Goal: Task Accomplishment & Management: Manage account settings

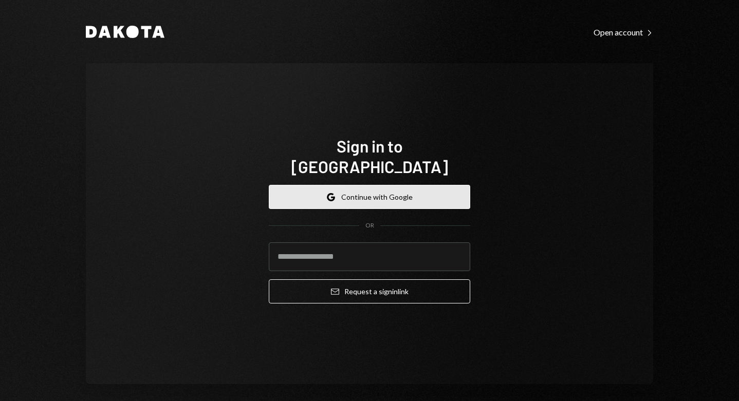
click at [396, 185] on button "Google Continue with Google" at bounding box center [369, 197] width 201 height 24
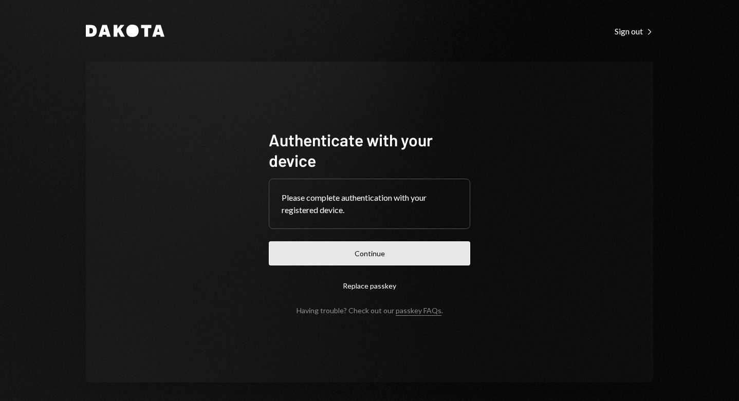
click at [369, 252] on button "Continue" at bounding box center [369, 253] width 201 height 24
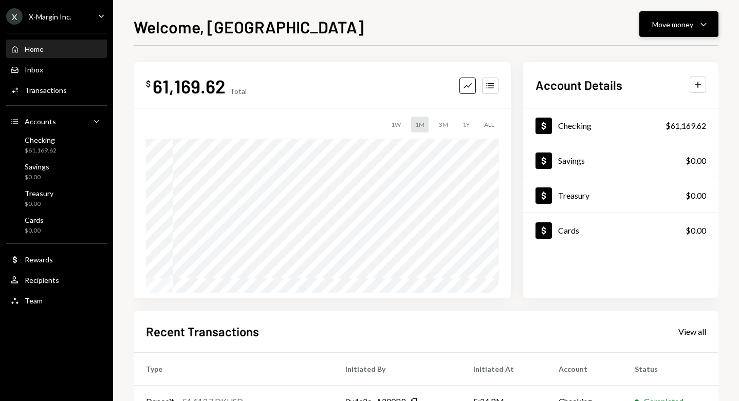
click at [695, 25] on div "Move money Caret Down" at bounding box center [678, 24] width 53 height 12
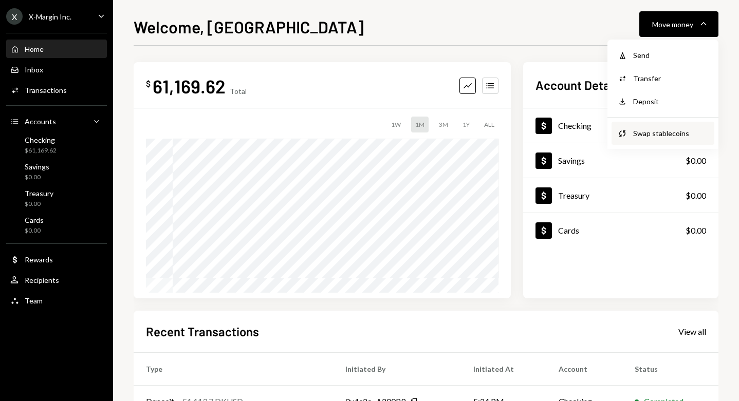
click at [669, 126] on div "Swap Swap stablecoins" at bounding box center [662, 133] width 103 height 23
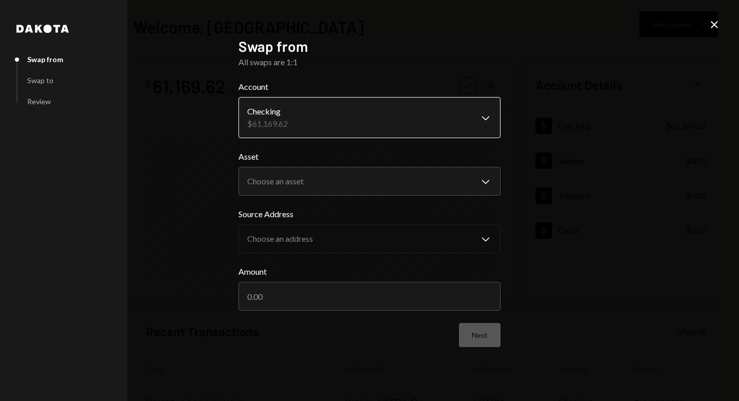
click at [348, 126] on body "**********" at bounding box center [369, 200] width 739 height 401
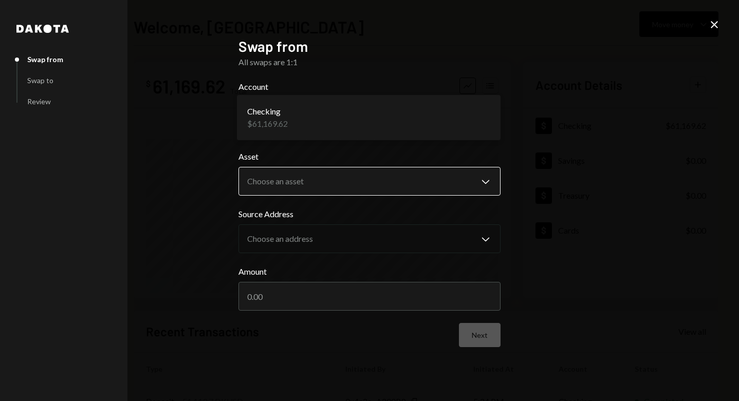
click at [340, 185] on body "**********" at bounding box center [369, 200] width 739 height 401
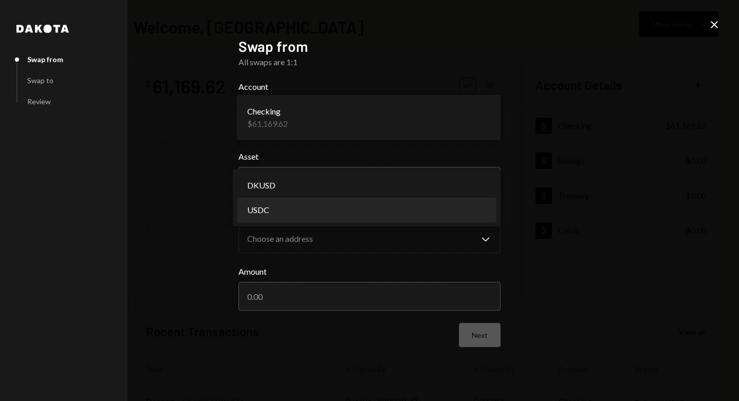
select select "****"
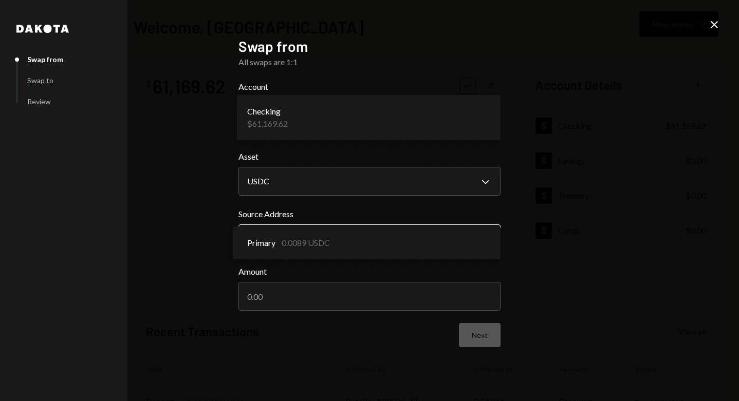
click at [336, 232] on body "**********" at bounding box center [369, 200] width 739 height 401
click at [345, 295] on input "Amount" at bounding box center [369, 296] width 262 height 29
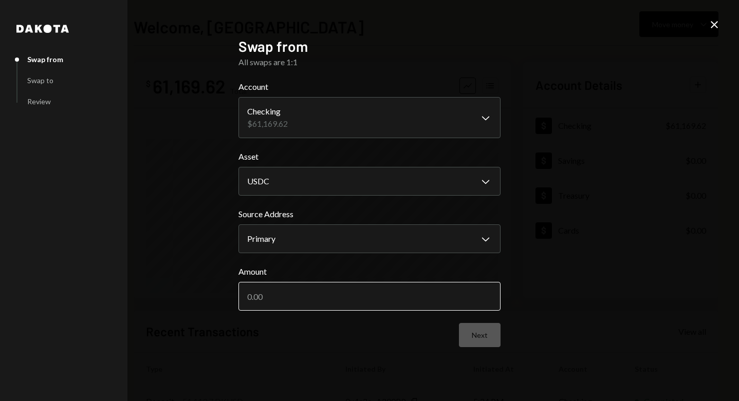
click at [344, 295] on input "Amount" at bounding box center [369, 296] width 262 height 29
click at [344, 305] on input "Amount" at bounding box center [369, 296] width 262 height 29
type input "0"
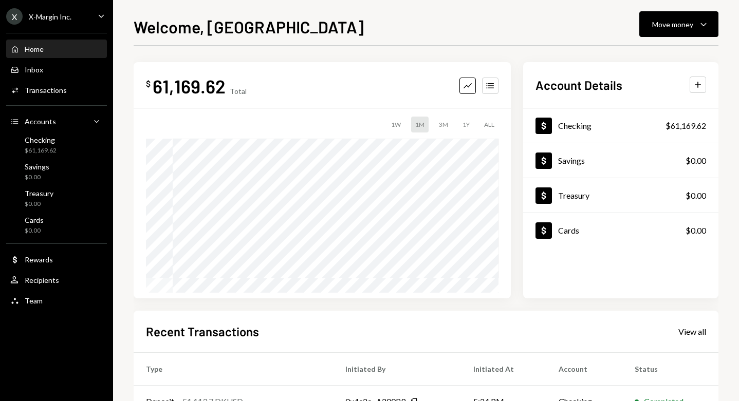
click at [660, 37] on div "Welcome, [PERSON_NAME] Move money Caret Down $ 61,169.62 Total Graph Accounts 1…" at bounding box center [426, 207] width 584 height 387
click at [660, 27] on div "Move money" at bounding box center [672, 24] width 41 height 11
click at [666, 56] on div "Send" at bounding box center [670, 55] width 75 height 11
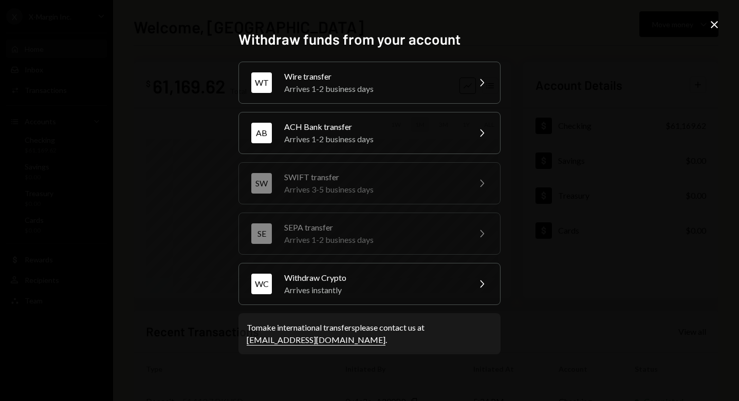
click at [714, 20] on icon "Close" at bounding box center [714, 24] width 12 height 12
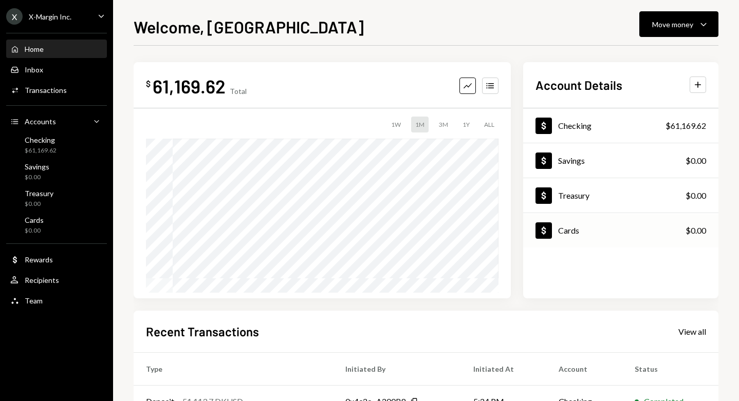
scroll to position [169, 0]
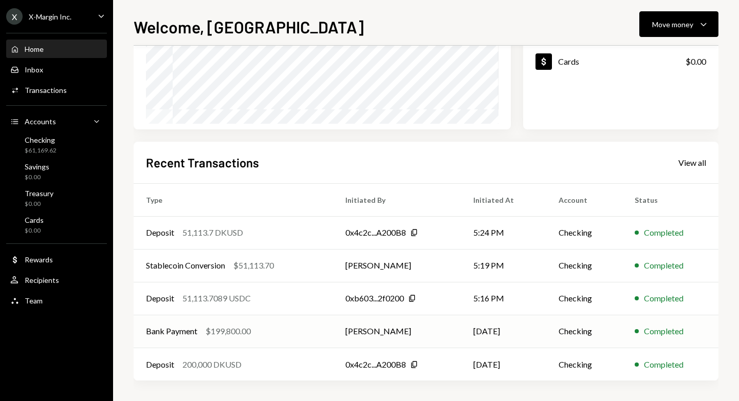
click at [264, 330] on div "Bank Payment $199,800.00" at bounding box center [233, 331] width 175 height 12
click at [217, 329] on div "$199,800.00" at bounding box center [227, 331] width 45 height 12
click at [368, 348] on td "0x4c2c...A200B8 Copy" at bounding box center [397, 364] width 128 height 33
click at [399, 336] on td "[PERSON_NAME]" at bounding box center [397, 331] width 128 height 33
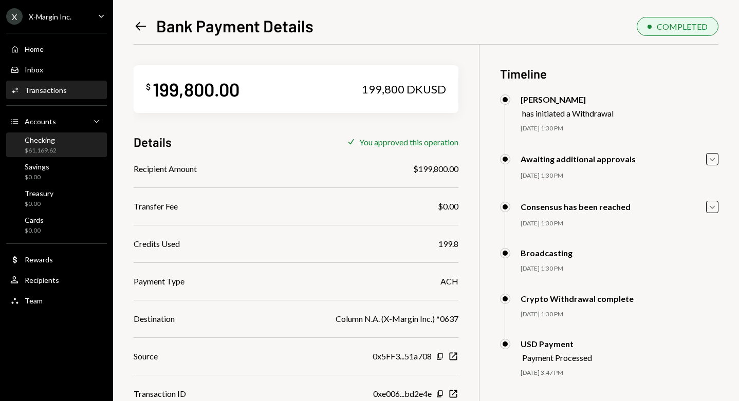
click at [63, 139] on div "Checking $61,169.62" at bounding box center [56, 146] width 92 height 20
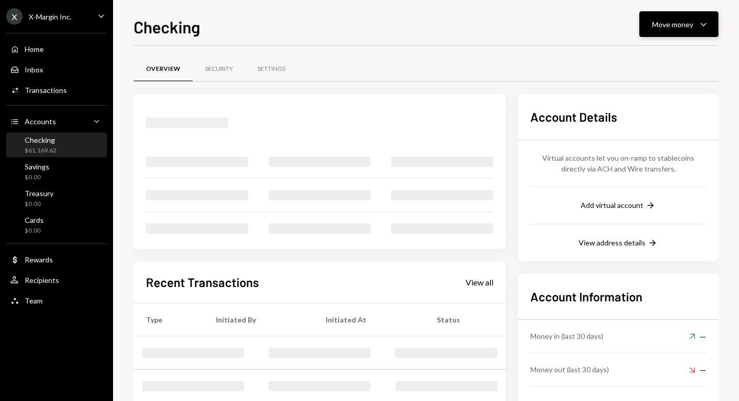
click at [658, 31] on button "Move money Caret Down" at bounding box center [678, 24] width 79 height 26
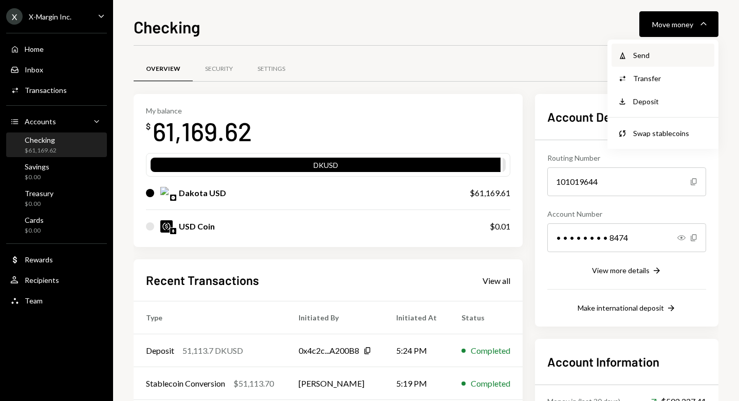
click at [659, 49] on div "Withdraw Send" at bounding box center [662, 55] width 103 height 23
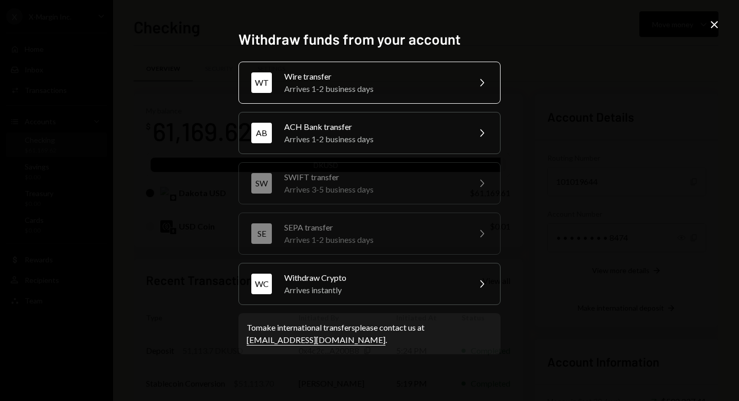
click at [331, 87] on div "Arrives 1-2 business days" at bounding box center [373, 89] width 179 height 12
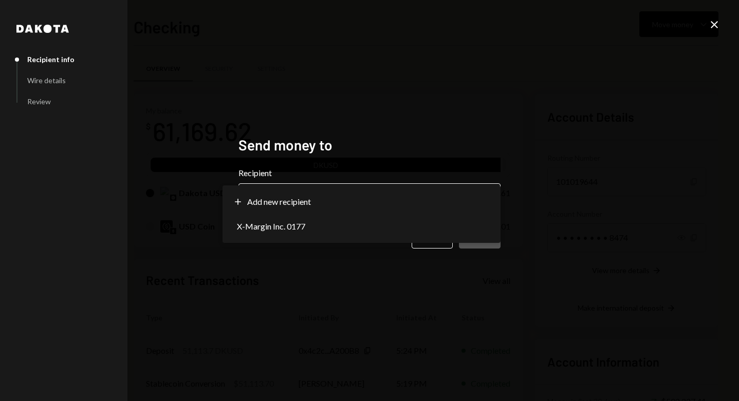
click at [326, 204] on body "X X-Margin Inc. Caret Down Home Home Inbox Inbox Activities Transactions Accoun…" at bounding box center [369, 200] width 739 height 401
click at [295, 176] on label "Recipient" at bounding box center [369, 173] width 262 height 12
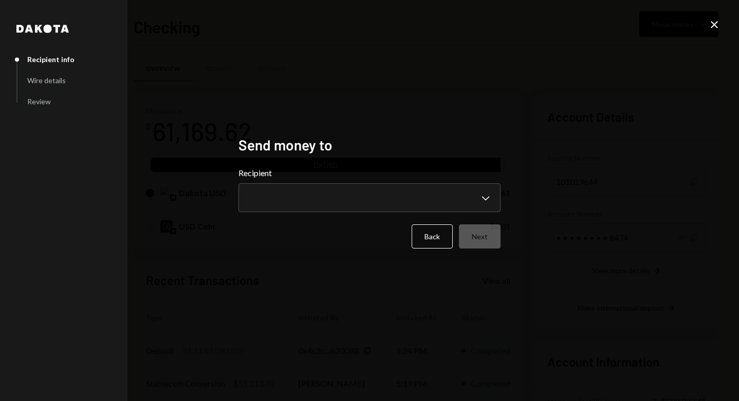
click at [712, 27] on icon "Close" at bounding box center [714, 24] width 12 height 12
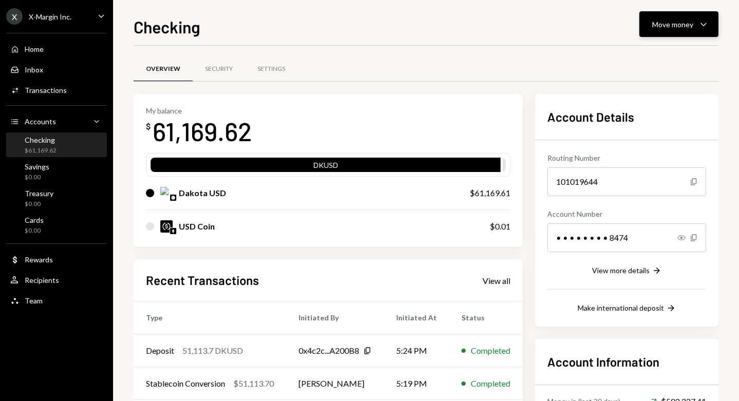
click at [687, 31] on button "Move money Caret Down" at bounding box center [678, 24] width 79 height 26
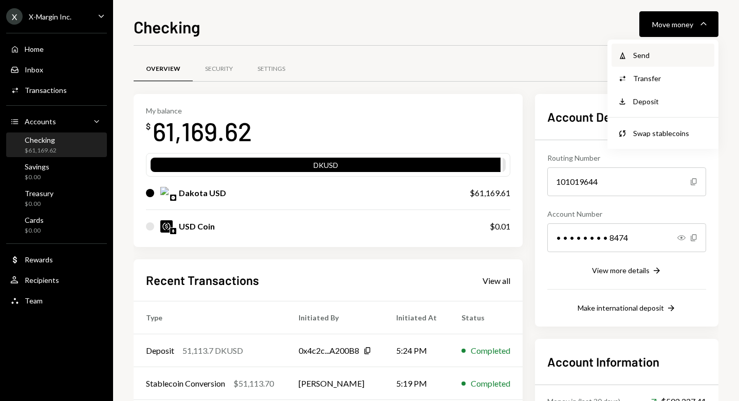
click at [667, 55] on div "Send" at bounding box center [670, 55] width 75 height 11
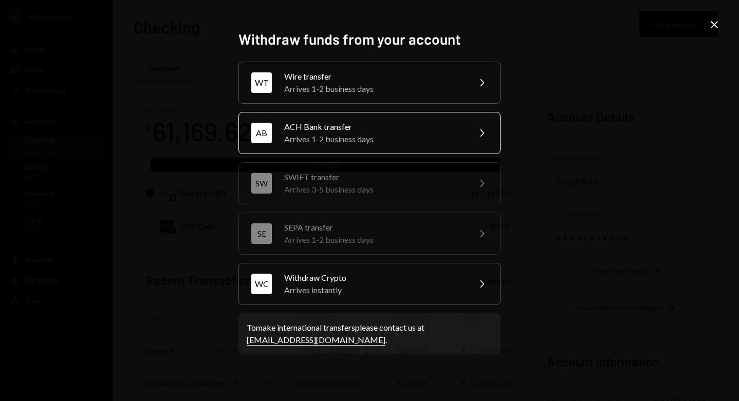
click at [330, 128] on div "ACH Bank transfer" at bounding box center [373, 127] width 179 height 12
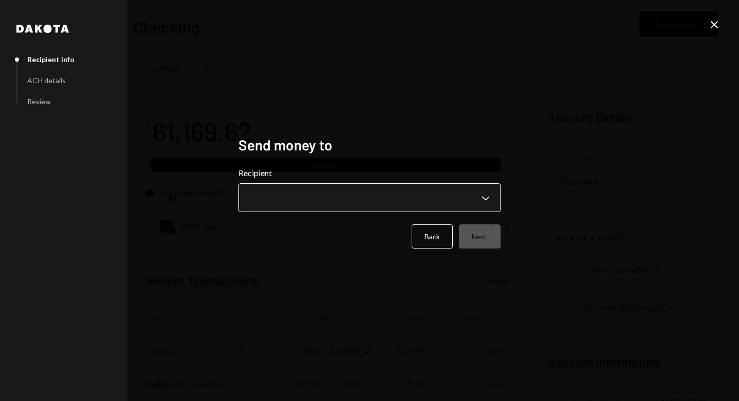
click at [316, 191] on body "X X-Margin Inc. Caret Down Home Home Inbox Inbox Activities Transactions Accoun…" at bounding box center [369, 200] width 739 height 401
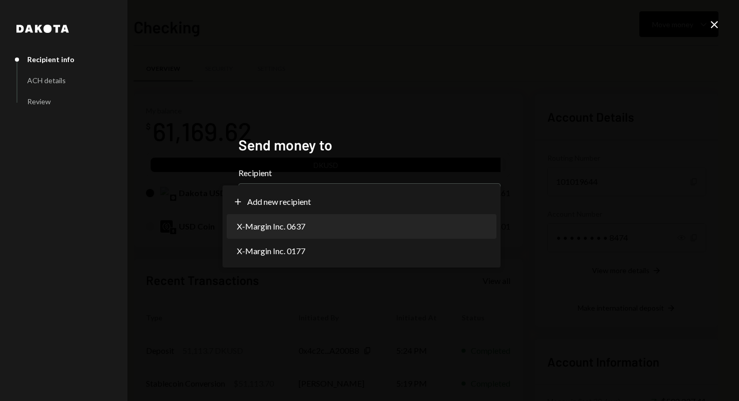
select select "**********"
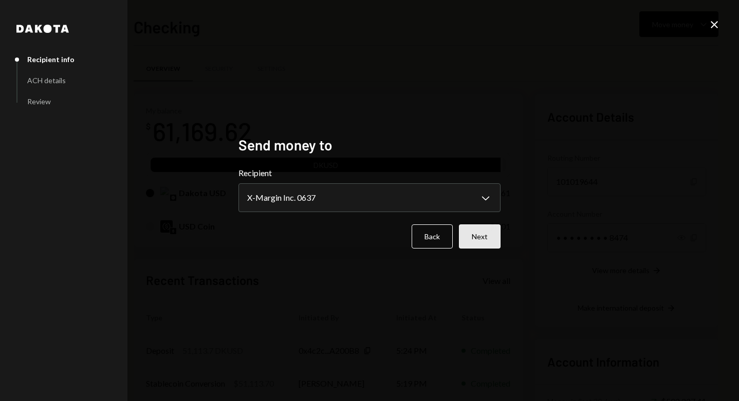
click at [472, 242] on button "Next" at bounding box center [480, 236] width 42 height 24
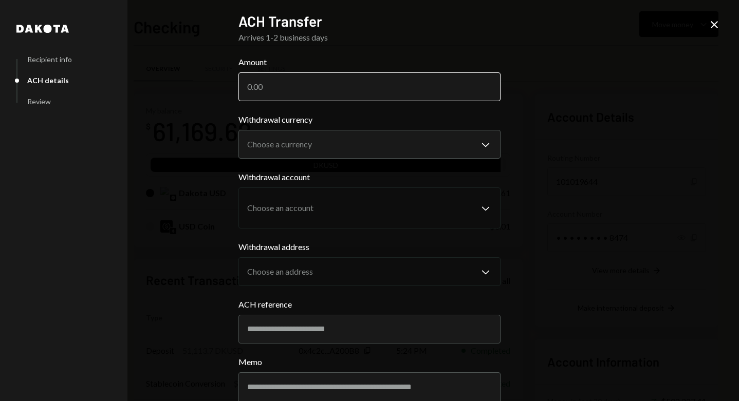
click at [356, 82] on input "Amount" at bounding box center [369, 86] width 262 height 29
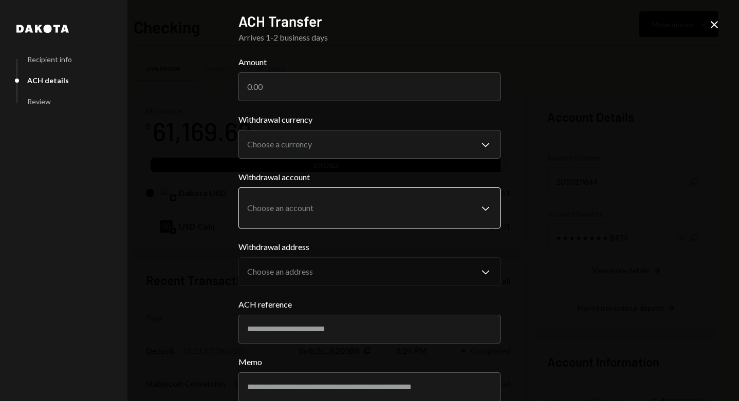
scroll to position [65, 0]
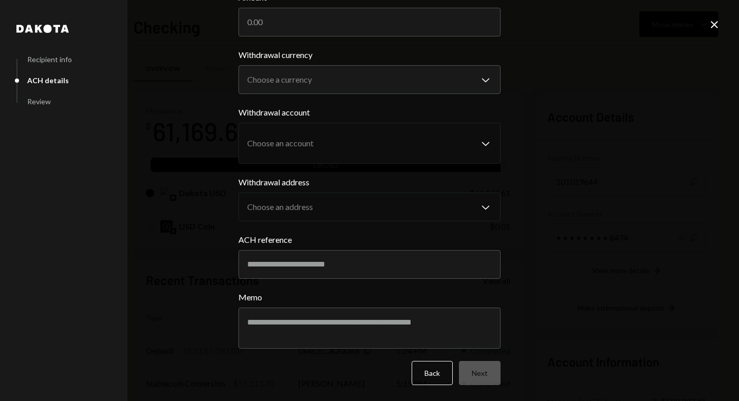
click at [716, 25] on icon "Close" at bounding box center [714, 24] width 12 height 12
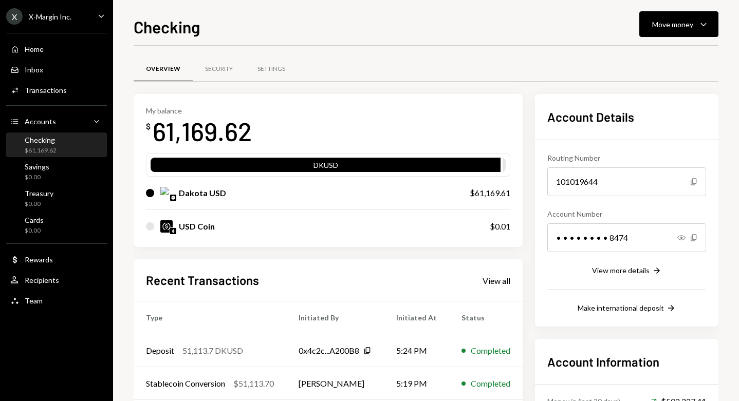
click at [210, 130] on div "61,169.62" at bounding box center [202, 131] width 99 height 32
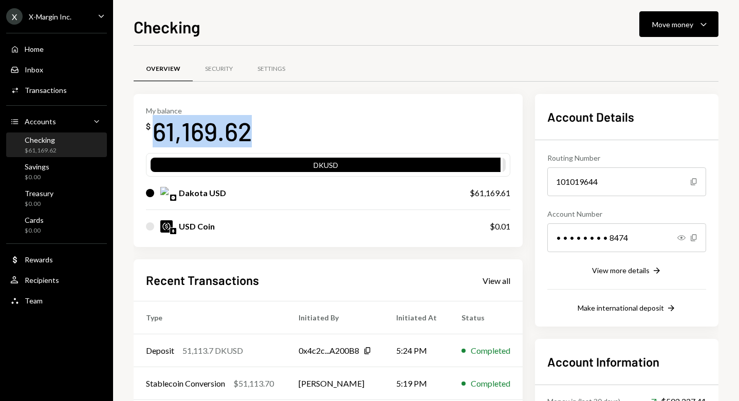
click at [210, 130] on div "61,169.62" at bounding box center [202, 131] width 99 height 32
copy div "61,169.62"
click at [693, 26] on div "Move money Caret Down" at bounding box center [678, 24] width 53 height 12
click at [685, 52] on div "Send" at bounding box center [670, 55] width 75 height 11
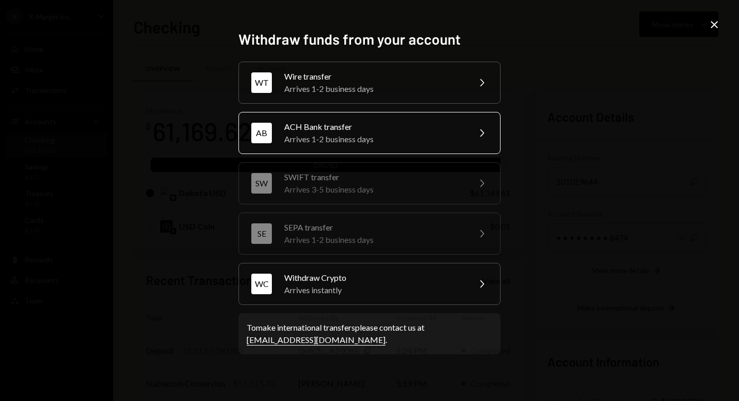
click at [409, 122] on div "ACH Bank transfer" at bounding box center [373, 127] width 179 height 12
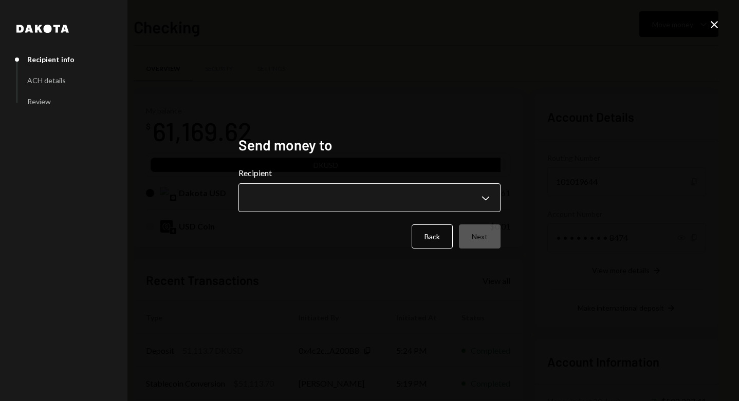
click at [397, 187] on body "X X-Margin Inc. Caret Down Home Home Inbox Inbox Activities Transactions Accoun…" at bounding box center [369, 200] width 739 height 401
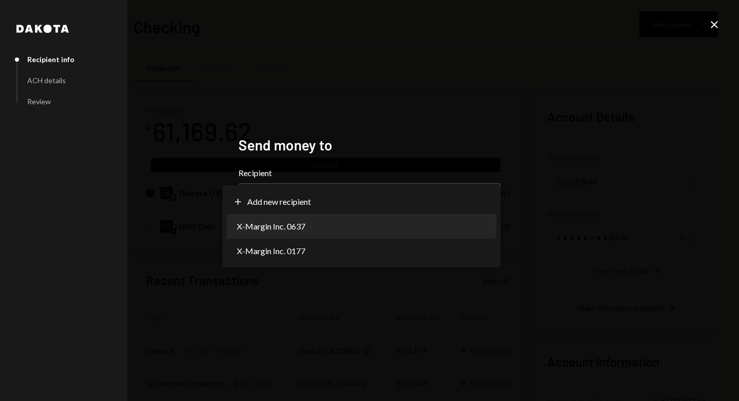
select select "**********"
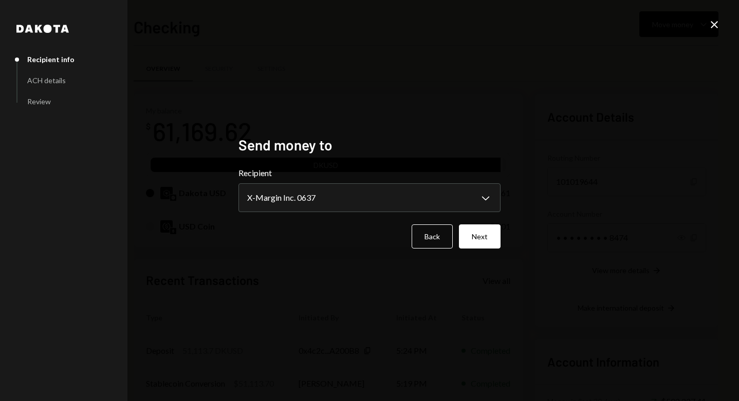
click at [483, 249] on div "**********" at bounding box center [369, 200] width 262 height 129
click at [483, 237] on button "Next" at bounding box center [480, 236] width 42 height 24
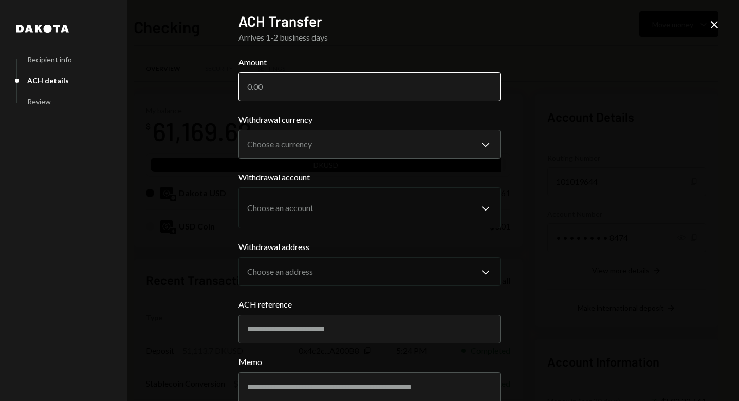
click at [349, 88] on input "Amount" at bounding box center [369, 86] width 262 height 29
paste input "61169.62"
click at [250, 87] on input "61169.62" at bounding box center [369, 86] width 262 height 29
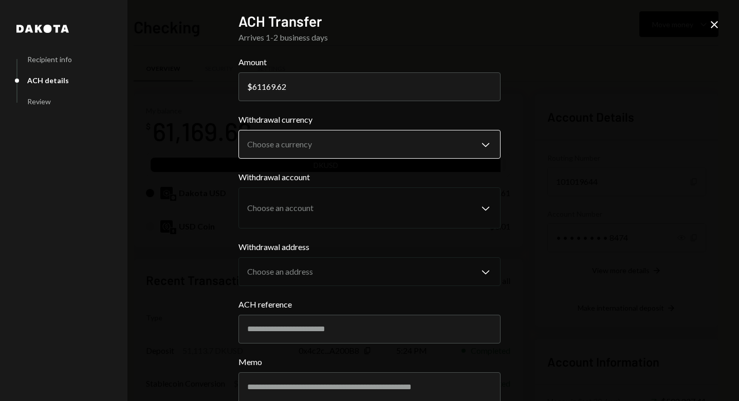
type input "61169.62"
click at [408, 139] on body "X X-Margin Inc. Caret Down Home Home Inbox Inbox Activities Transactions Accoun…" at bounding box center [369, 200] width 739 height 401
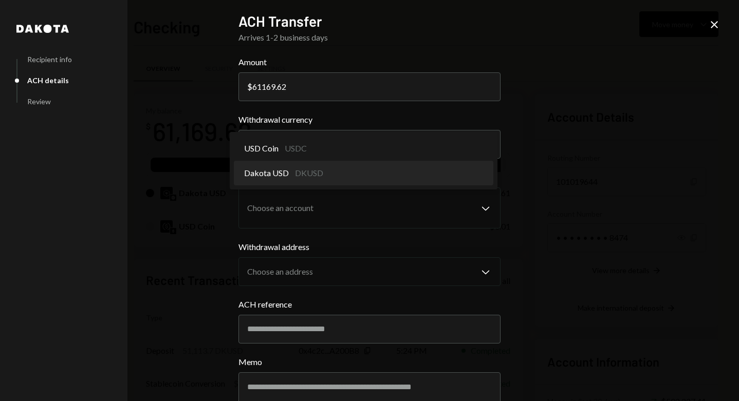
select select "*****"
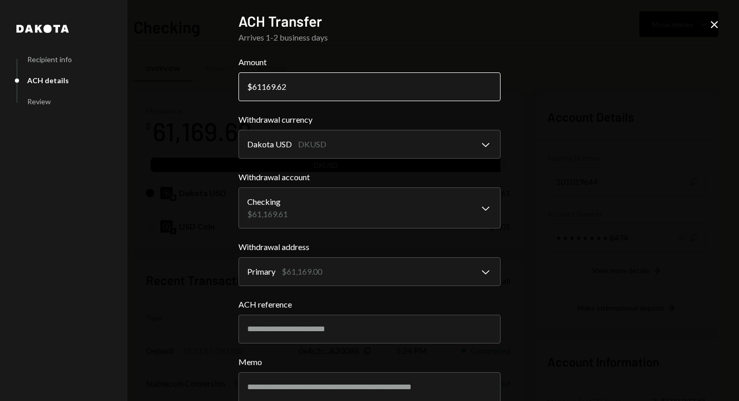
click at [336, 86] on input "61169.62" at bounding box center [369, 86] width 262 height 29
click at [552, 214] on div "**********" at bounding box center [369, 200] width 739 height 401
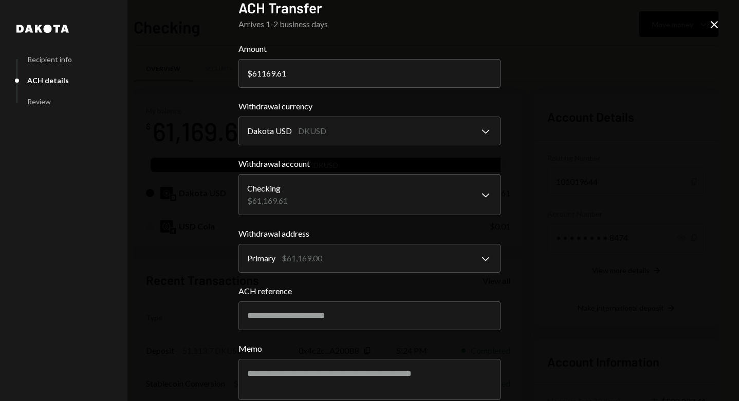
scroll to position [16, 0]
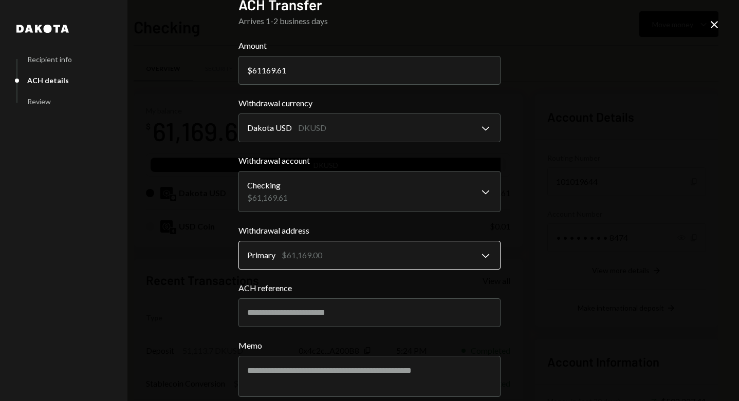
click at [484, 250] on body "X X-Margin Inc. Caret Down Home Home Inbox Inbox Activities Transactions Accoun…" at bounding box center [369, 200] width 739 height 401
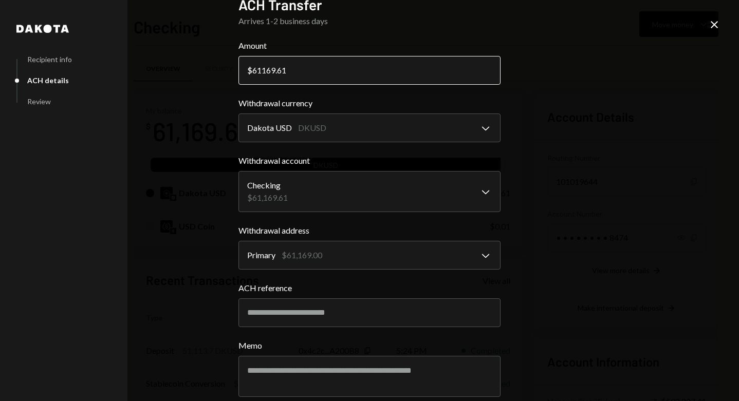
click at [399, 75] on input "61169.61" at bounding box center [369, 70] width 262 height 29
type input "61169"
click at [617, 181] on div "**********" at bounding box center [369, 200] width 739 height 401
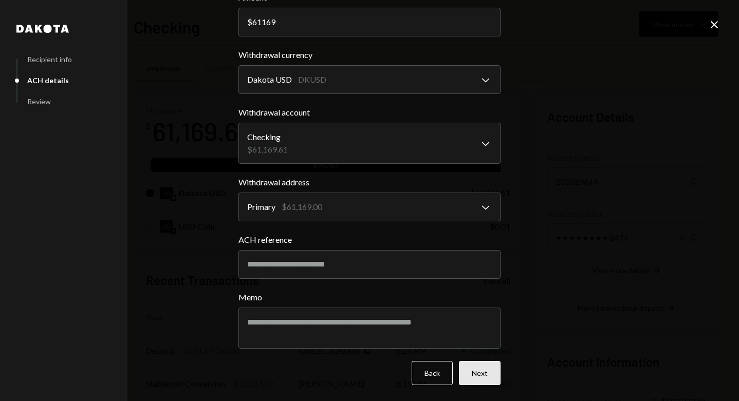
click at [491, 373] on button "Next" at bounding box center [480, 373] width 42 height 24
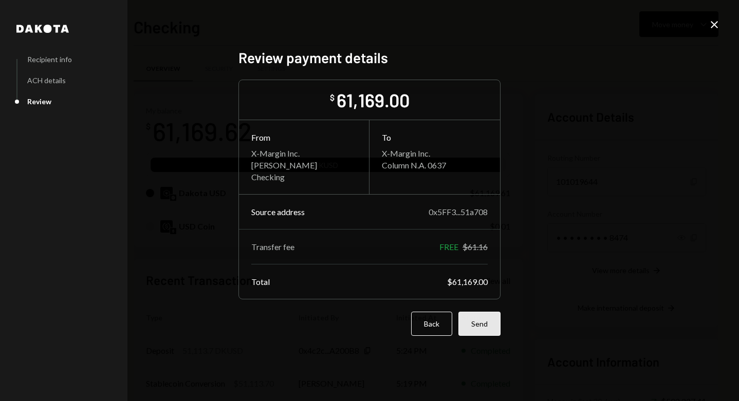
click at [478, 322] on button "Send" at bounding box center [479, 324] width 42 height 24
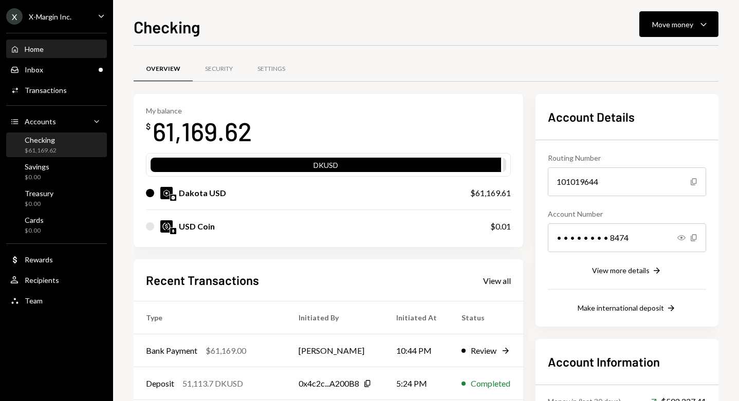
click at [36, 43] on div "Home Home" at bounding box center [56, 49] width 92 height 17
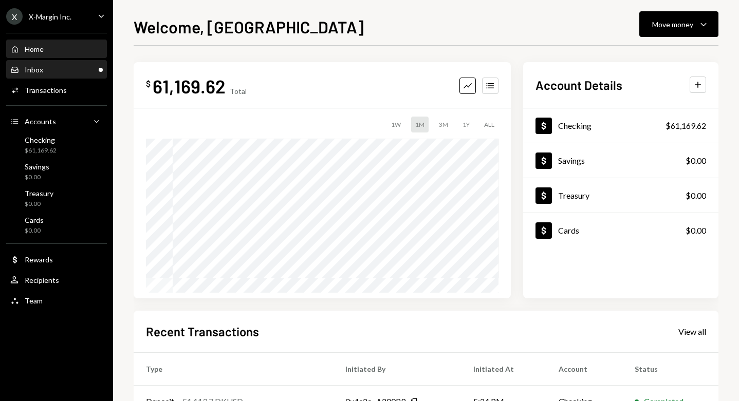
click at [42, 65] on div "Inbox Inbox" at bounding box center [56, 69] width 92 height 9
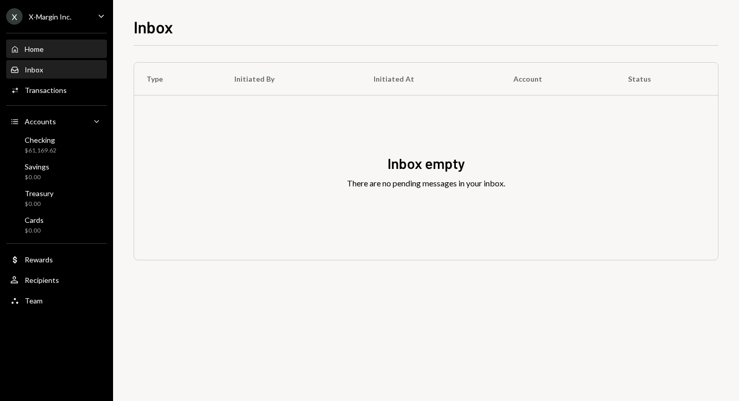
click at [68, 42] on div "Home Home" at bounding box center [56, 49] width 92 height 17
